Goal: Task Accomplishment & Management: Use online tool/utility

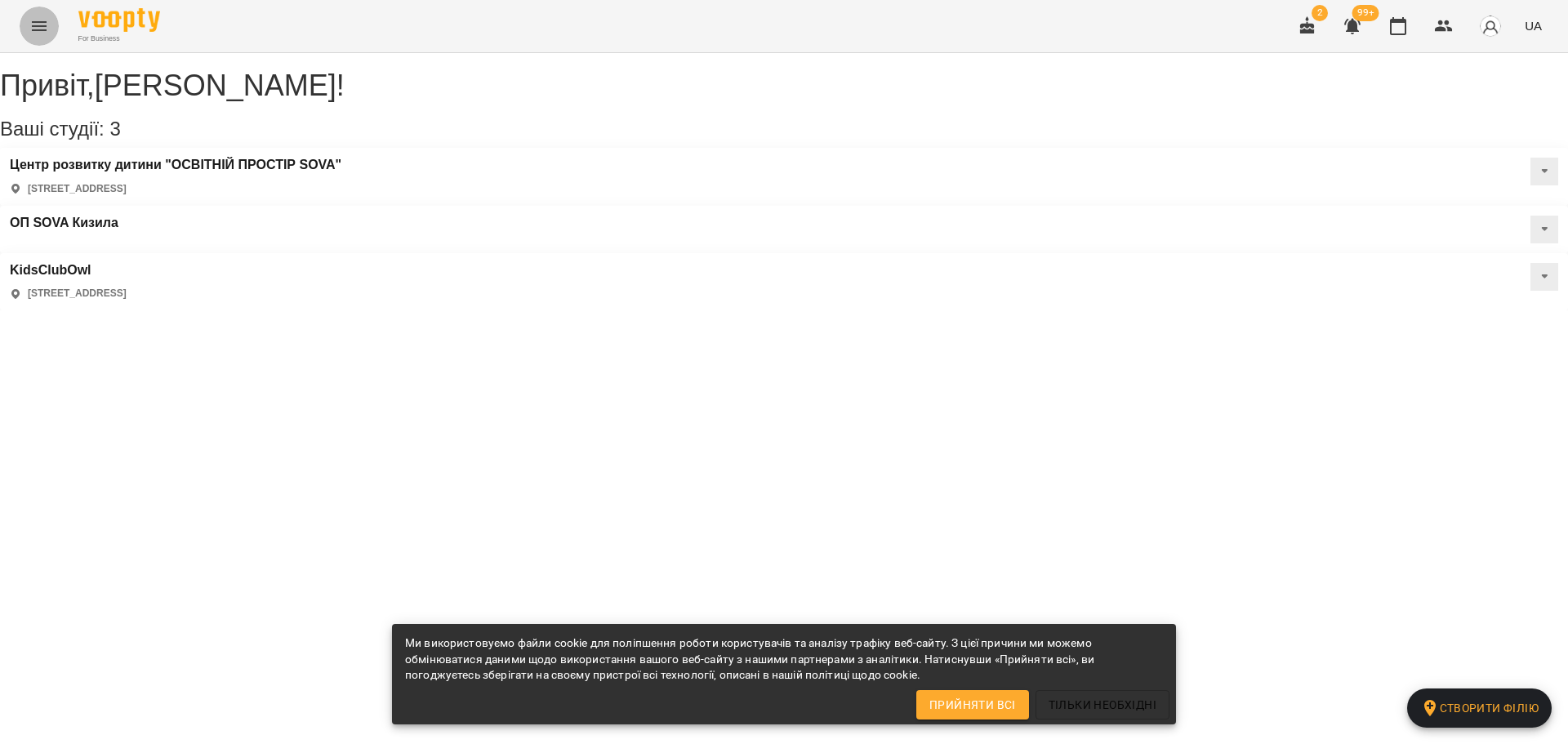
click at [39, 21] on icon "Menu" at bounding box center [39, 26] width 20 height 20
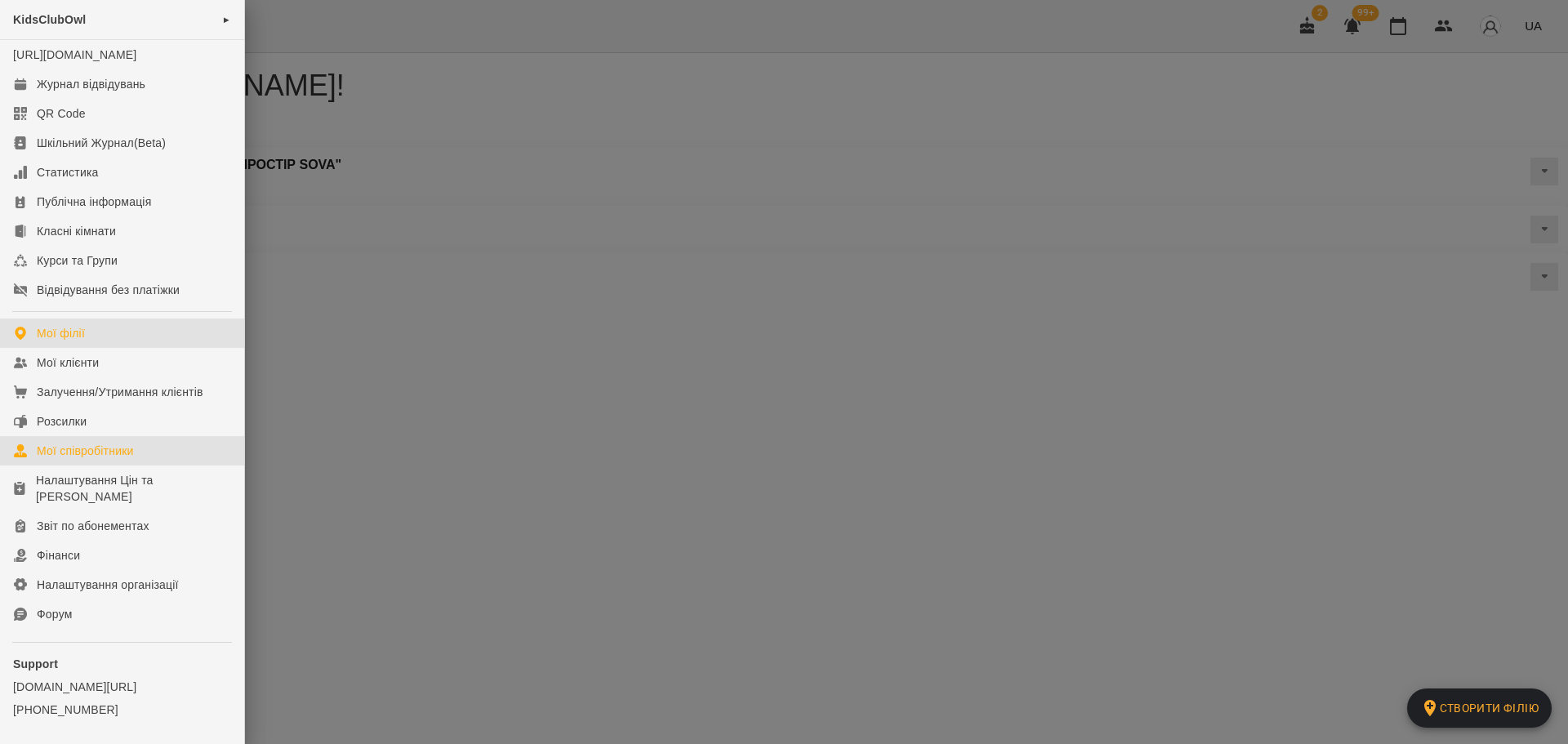
click at [115, 459] on div "Мої співробітники" at bounding box center [86, 450] width 98 height 16
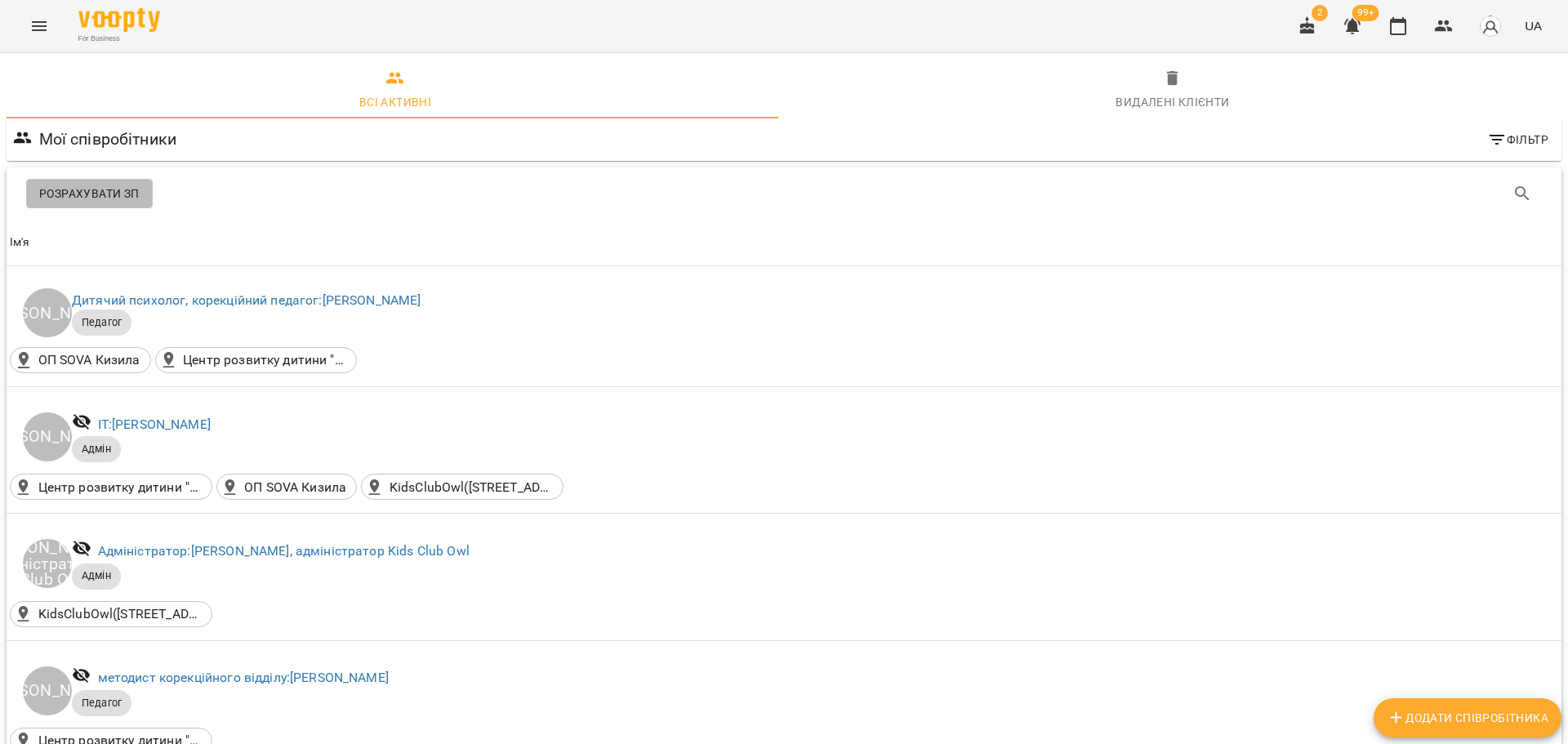
click at [91, 193] on span "Розрахувати ЗП" at bounding box center [89, 193] width 100 height 20
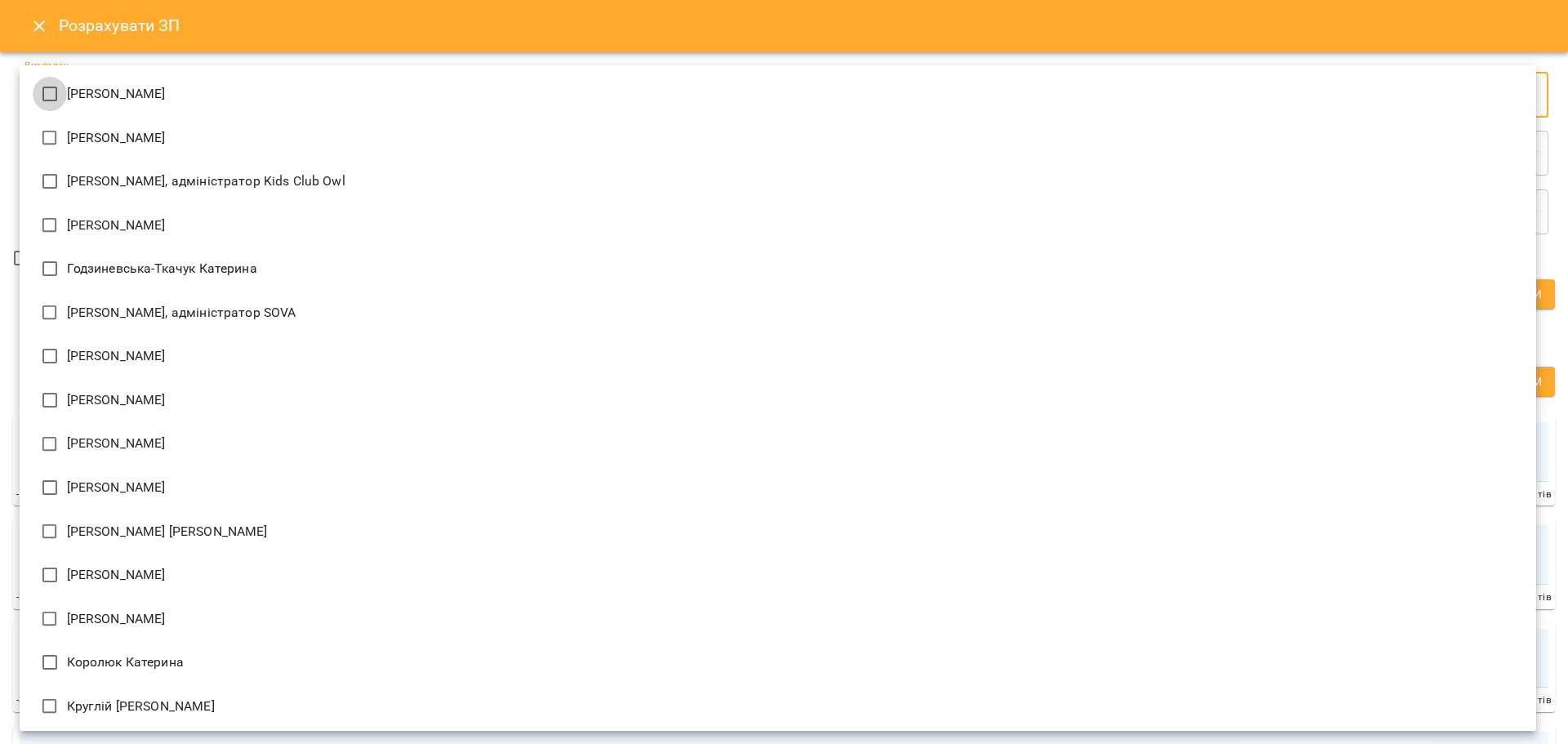
type input "**********"
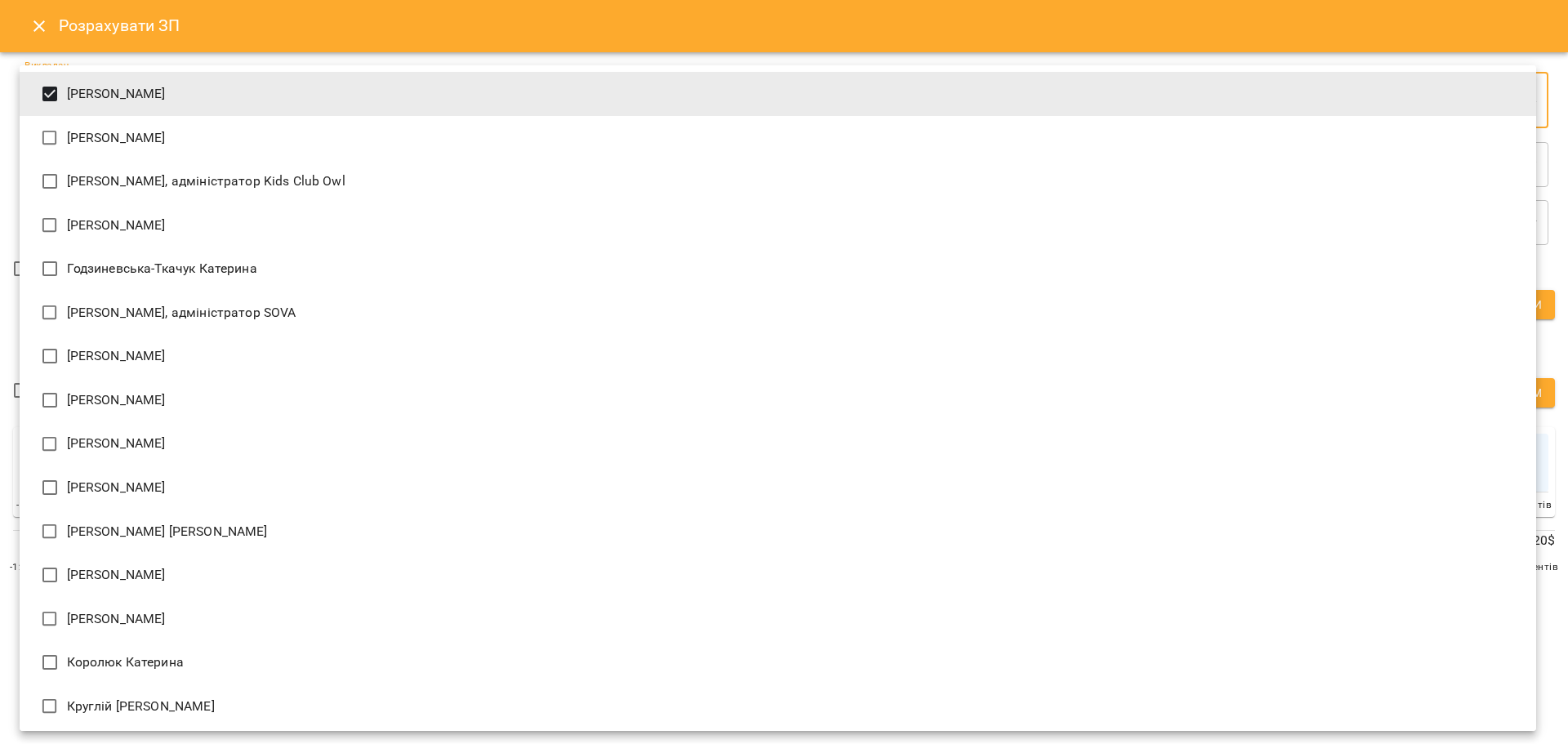
click at [1560, 244] on div at bounding box center [784, 372] width 1568 height 744
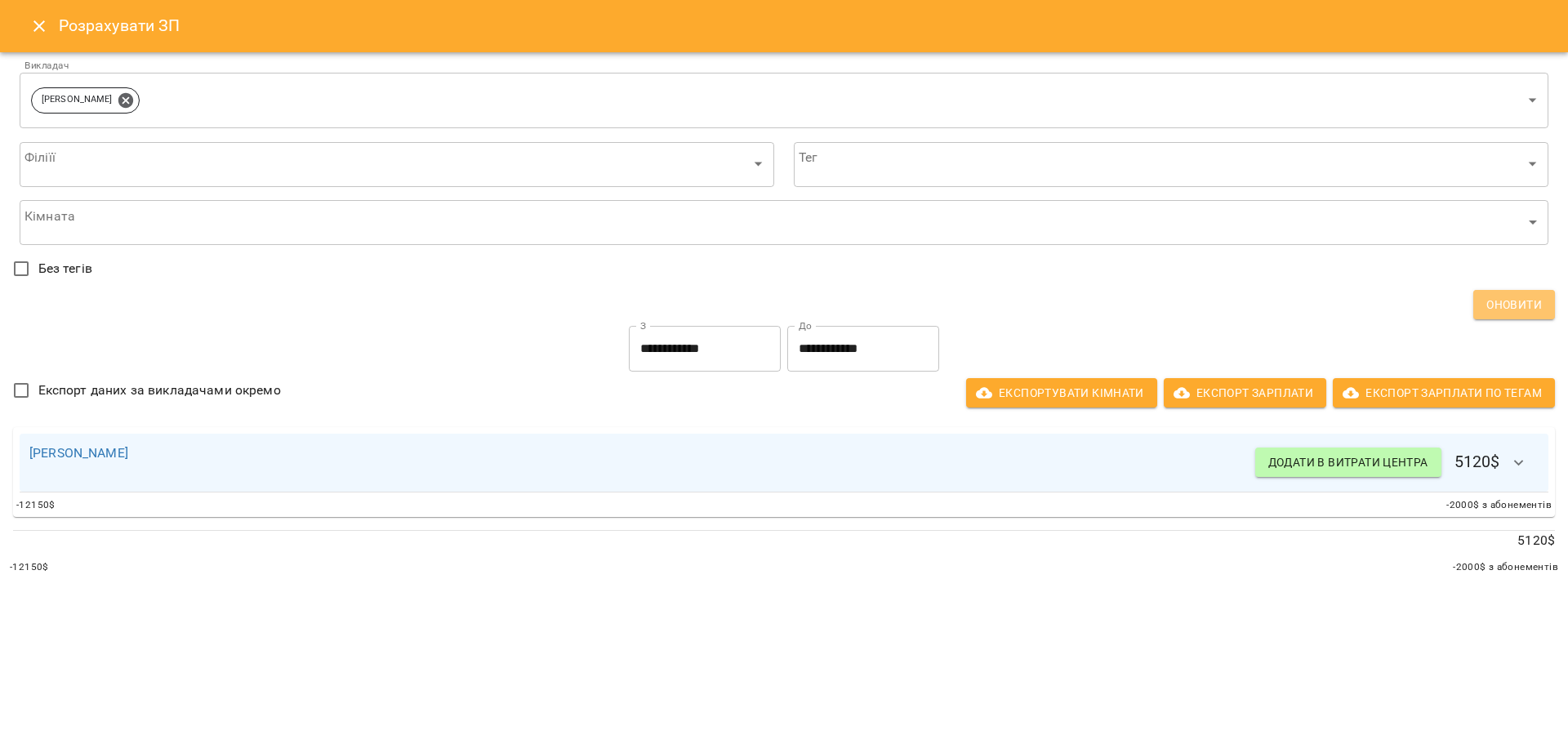
click at [1512, 301] on span "Оновити" at bounding box center [1514, 305] width 56 height 20
click at [1515, 458] on icon "button" at bounding box center [1519, 463] width 20 height 20
